Goal: Information Seeking & Learning: Learn about a topic

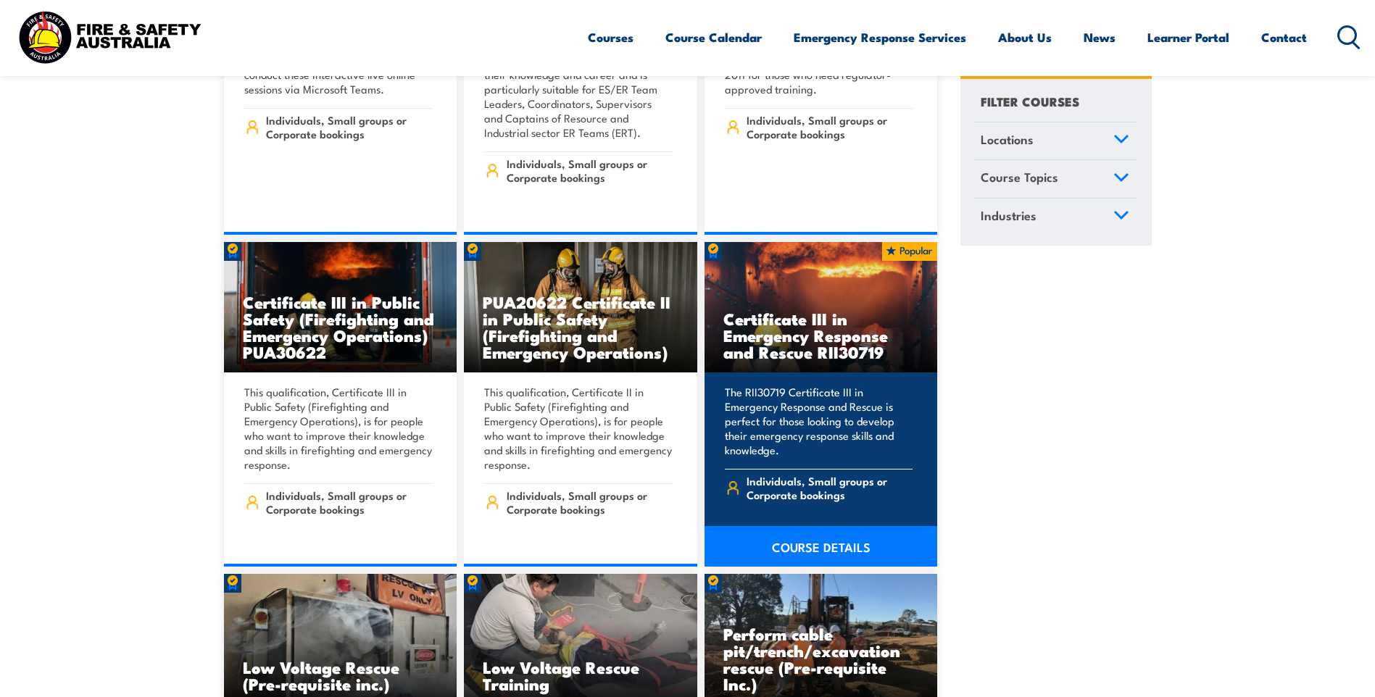
scroll to position [3551, 0]
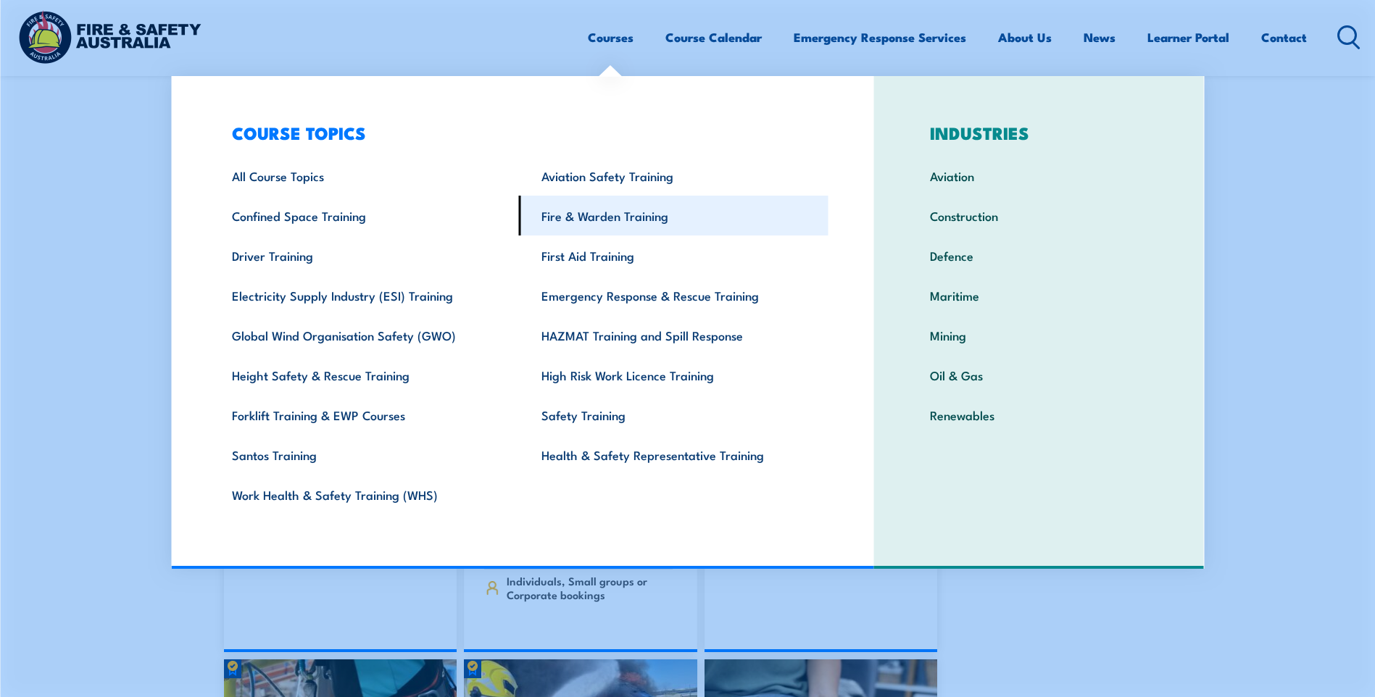
click at [573, 222] on link "Fire & Warden Training" at bounding box center [673, 216] width 309 height 40
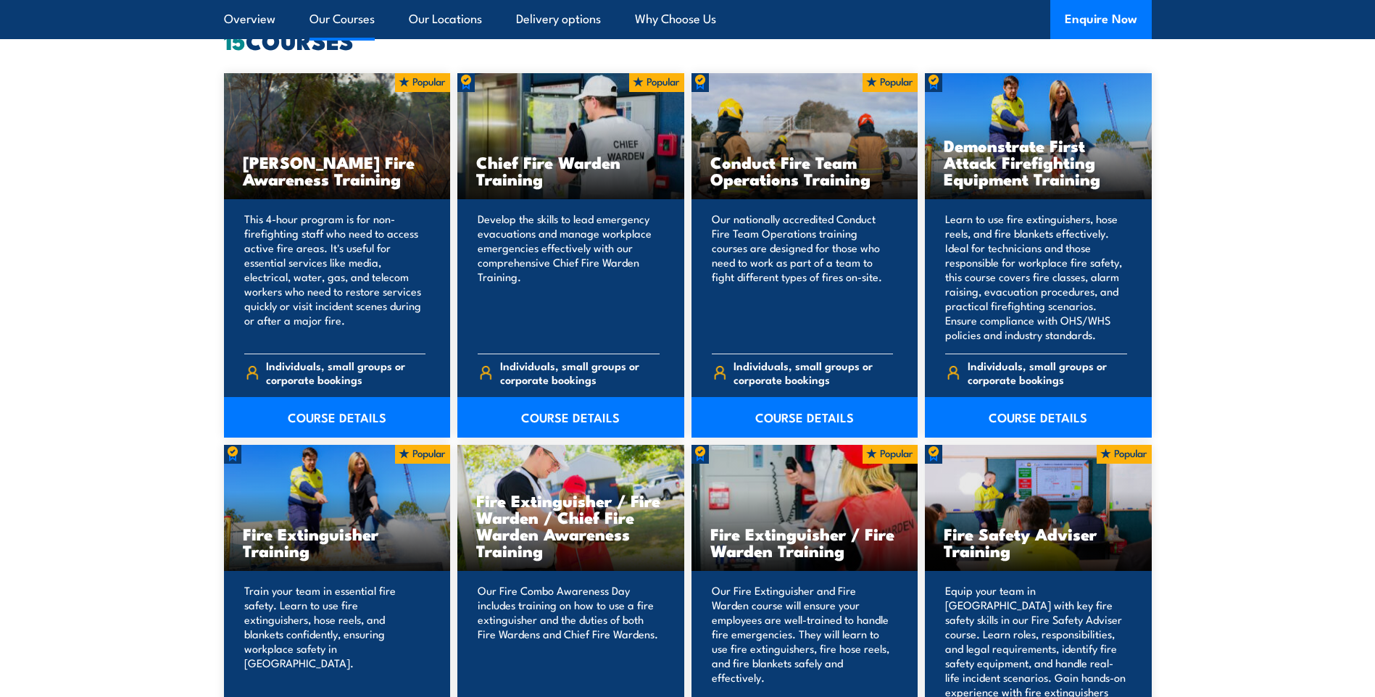
scroll to position [1305, 0]
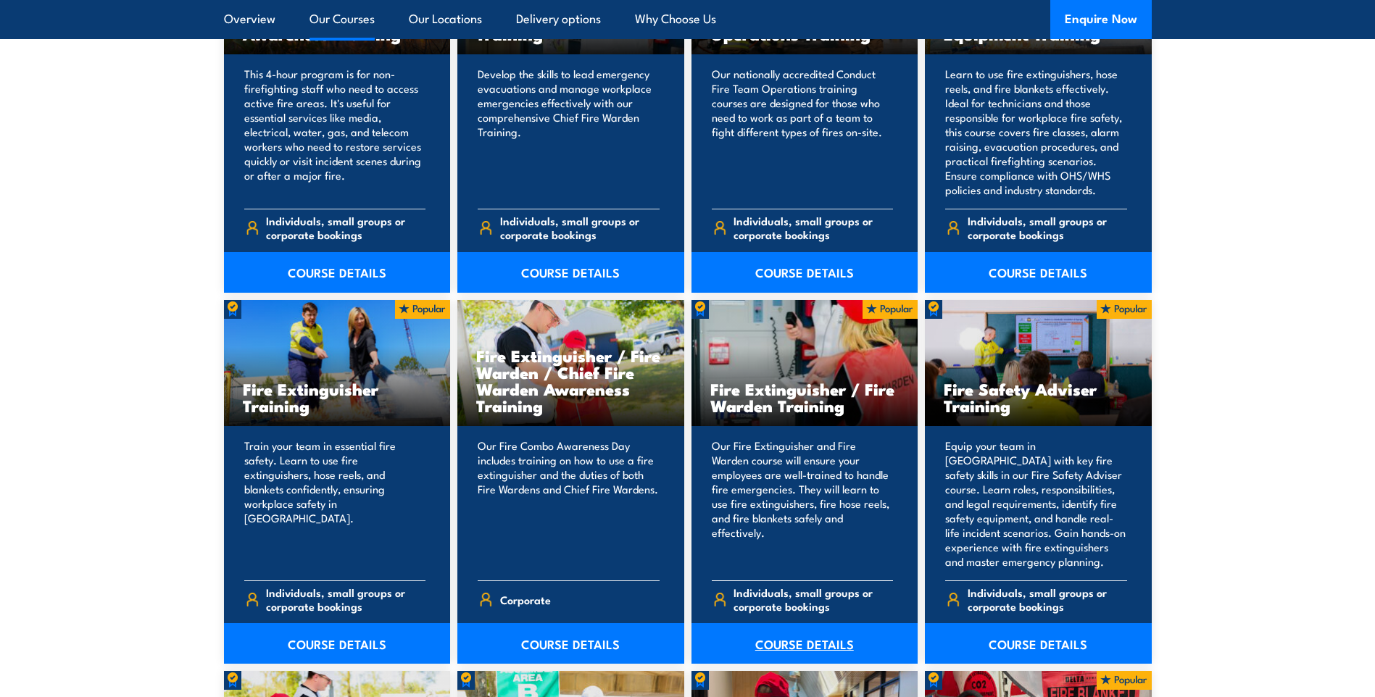
click at [779, 639] on link "COURSE DETAILS" at bounding box center [804, 643] width 227 height 41
